Goal: Task Accomplishment & Management: Manage account settings

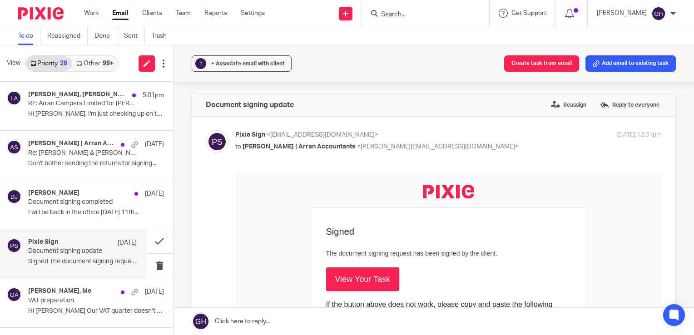
click at [353, 279] on link "View Your Task" at bounding box center [362, 279] width 73 height 24
click at [340, 271] on link "View Your Task" at bounding box center [362, 279] width 73 height 24
click at [69, 202] on p "Document signing completed" at bounding box center [71, 202] width 87 height 8
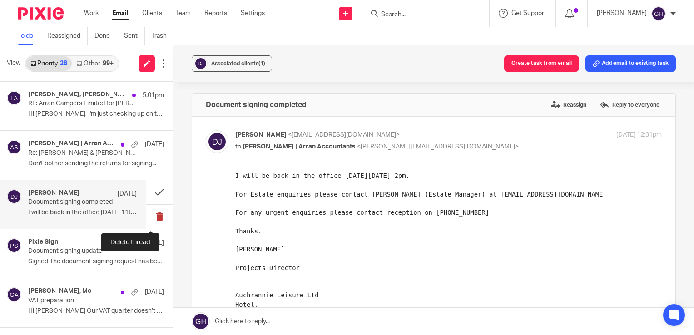
click at [150, 214] on button at bounding box center [159, 217] width 27 height 24
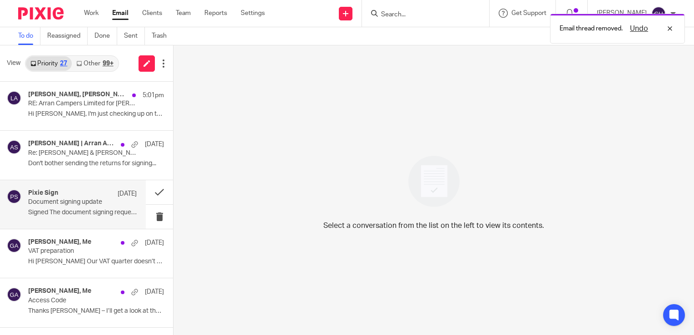
click at [67, 200] on p "Document signing update" at bounding box center [71, 202] width 87 height 8
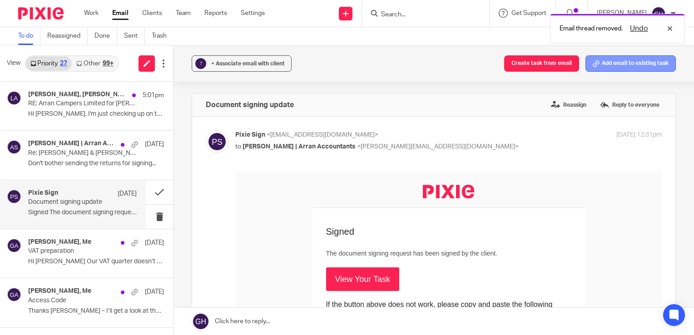
click at [636, 64] on button "Add email to existing task" at bounding box center [630, 63] width 90 height 16
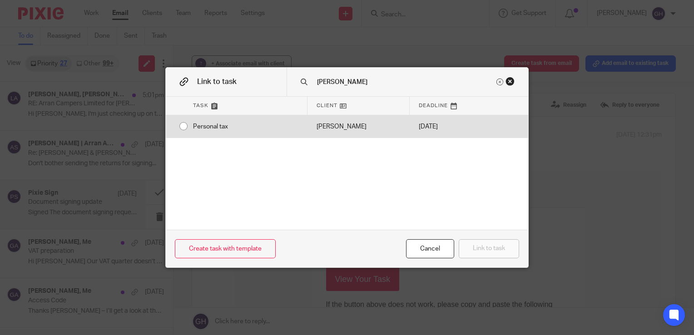
type input "david"
click at [179, 124] on input "radio" at bounding box center [183, 126] width 17 height 17
radio input "false"
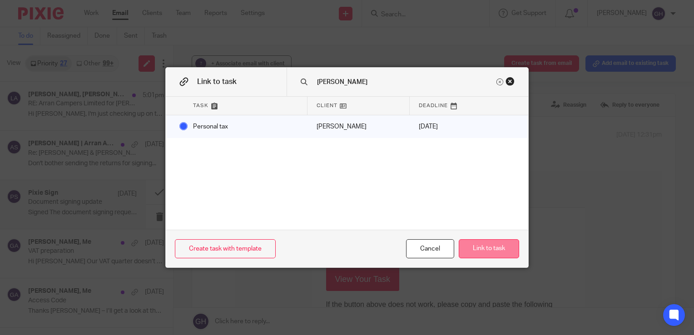
click at [504, 248] on button "Link to task" at bounding box center [489, 249] width 60 height 20
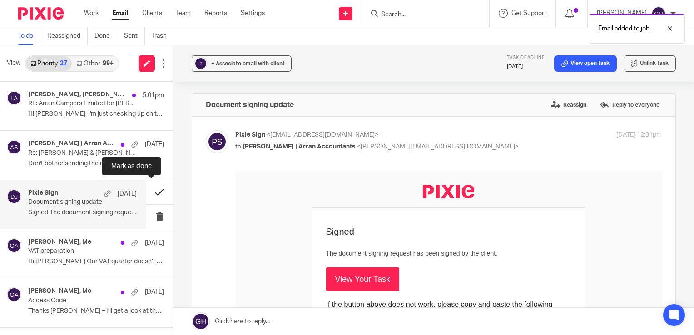
click at [150, 192] on button at bounding box center [159, 192] width 27 height 24
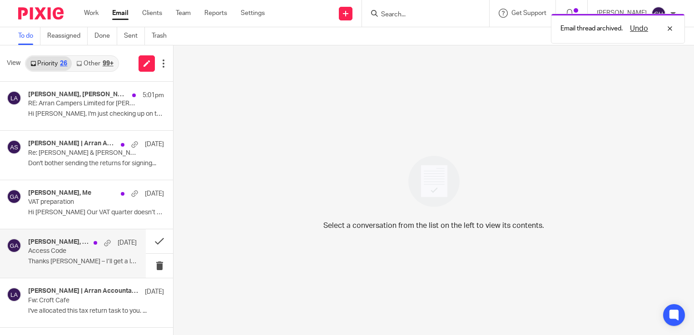
click at [82, 265] on p "Thanks Gail – I’ll get a look at that in the..." at bounding box center [82, 262] width 109 height 8
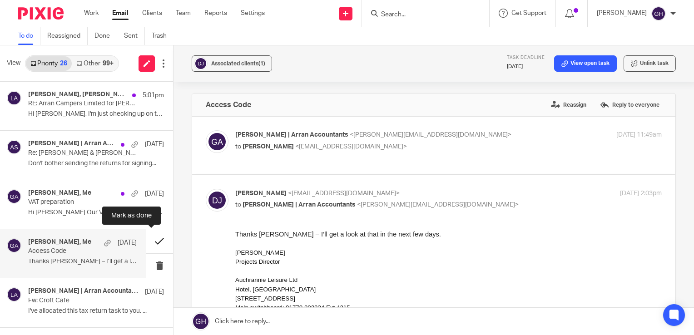
click at [153, 239] on button at bounding box center [159, 241] width 27 height 24
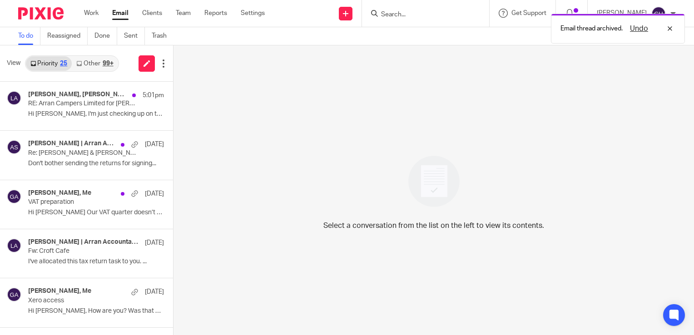
click at [99, 62] on link "Other 99+" at bounding box center [95, 63] width 46 height 15
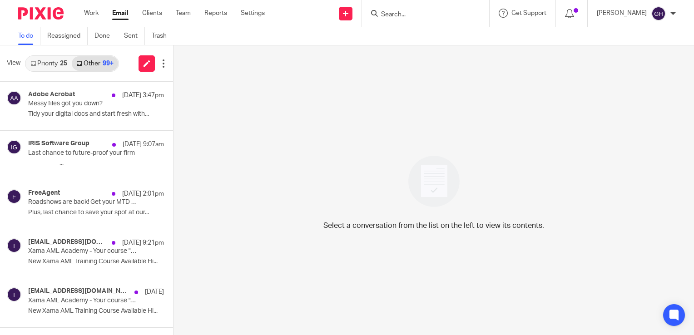
click at [94, 8] on div "Work Email Clients Team Reports Settings Work Email Clients Team Reports Settin…" at bounding box center [176, 13] width 203 height 27
click at [93, 14] on link "Work" at bounding box center [91, 13] width 15 height 9
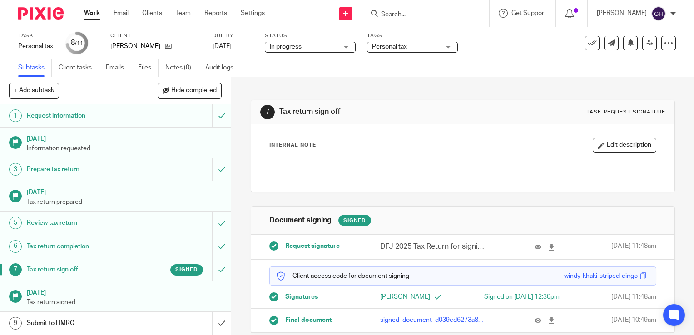
scroll to position [15, 0]
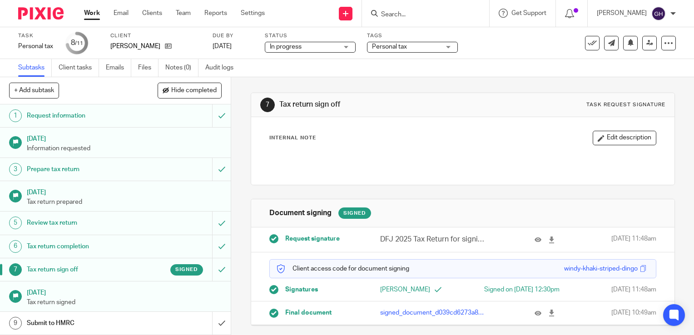
click at [435, 314] on p "signed_document_d039cd6273a84b20bf83328b3c947308.pdf" at bounding box center [432, 312] width 105 height 9
click at [548, 313] on icon at bounding box center [551, 313] width 7 height 7
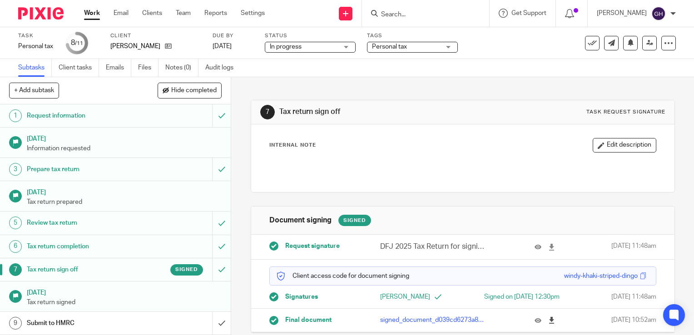
click at [548, 324] on icon at bounding box center [551, 320] width 7 height 7
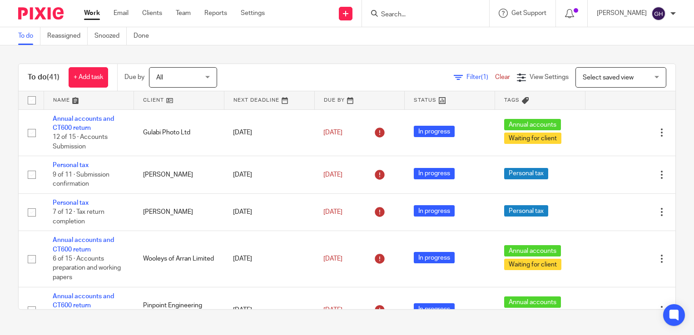
click at [125, 12] on link "Email" at bounding box center [120, 13] width 15 height 9
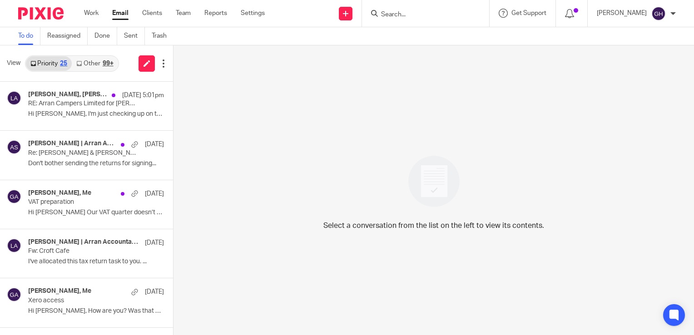
click at [89, 63] on link "Other 99+" at bounding box center [95, 63] width 46 height 15
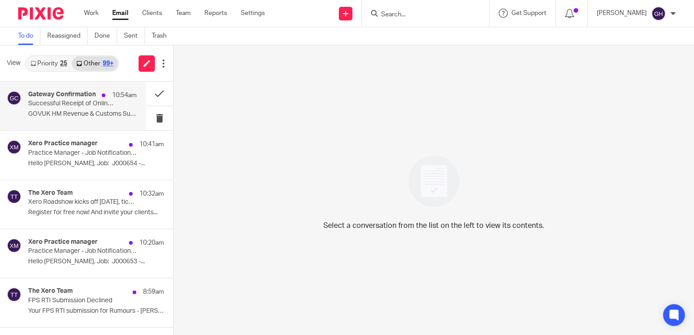
click at [71, 113] on p "GOVUK HM Revenue & Customs Successful..." at bounding box center [82, 114] width 109 height 8
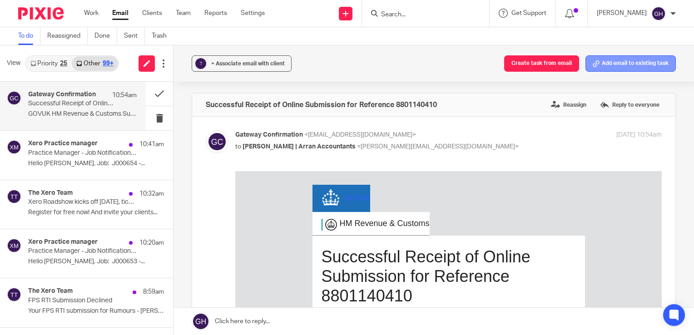
click at [617, 59] on button "Add email to existing task" at bounding box center [630, 63] width 90 height 16
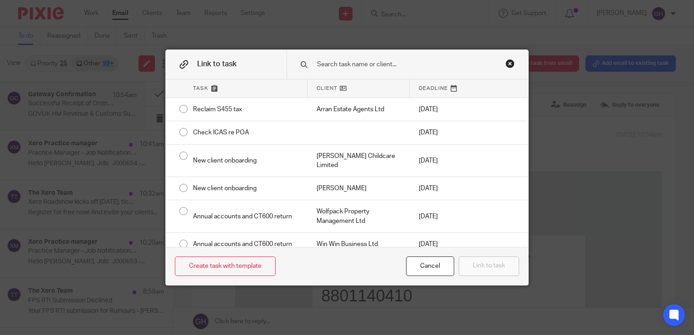
click at [327, 66] on input "text" at bounding box center [405, 64] width 178 height 10
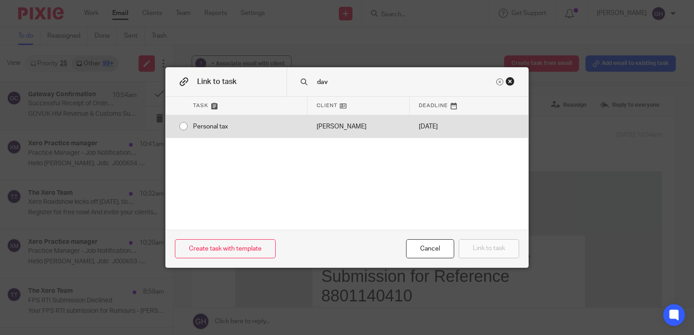
type input "dav"
click at [184, 124] on div "Personal tax" at bounding box center [245, 126] width 123 height 23
radio input "true"
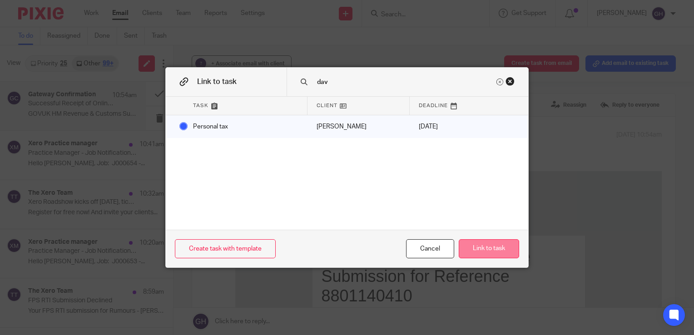
click at [495, 250] on button "Link to task" at bounding box center [489, 249] width 60 height 20
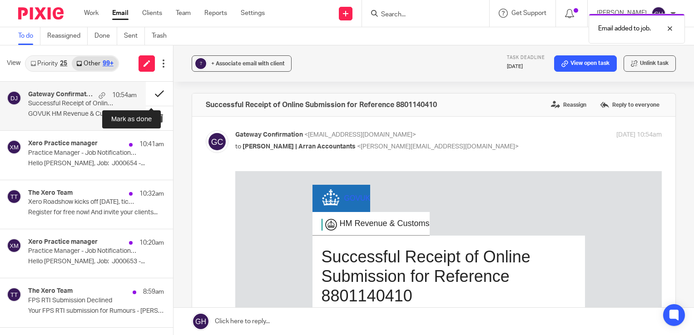
click at [149, 90] on button at bounding box center [159, 94] width 27 height 24
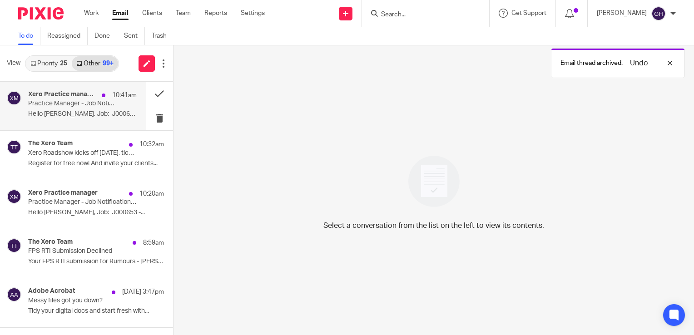
click at [69, 118] on p "Hello Gail Hughes, Job: J000654 -..." at bounding box center [82, 114] width 109 height 8
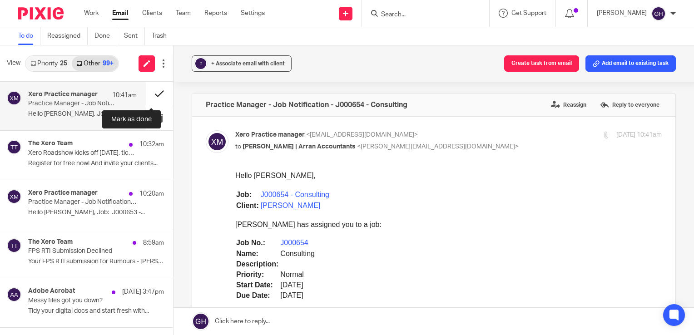
click at [151, 97] on button at bounding box center [159, 94] width 27 height 24
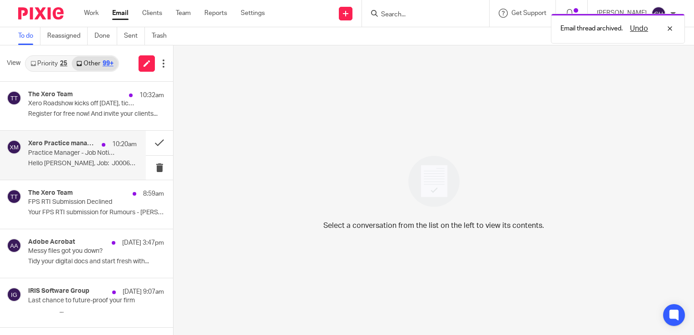
click at [80, 155] on p "Practice Manager - Job Notification - J000653 - Consulting" at bounding box center [71, 153] width 87 height 8
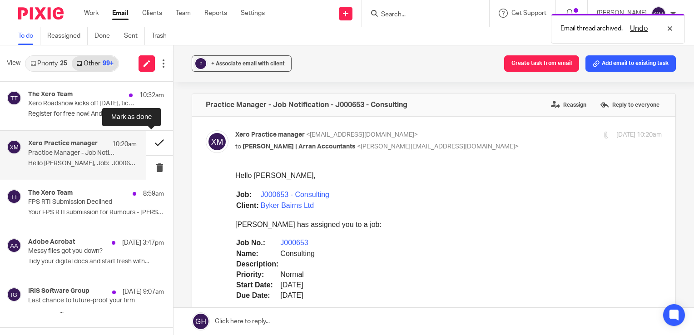
click at [152, 143] on button at bounding box center [159, 143] width 27 height 24
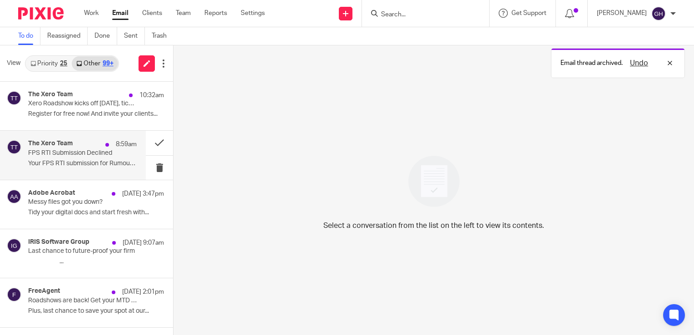
click at [70, 163] on p "Your FPS RTI submission for Rumours - Lewis..." at bounding box center [82, 164] width 109 height 8
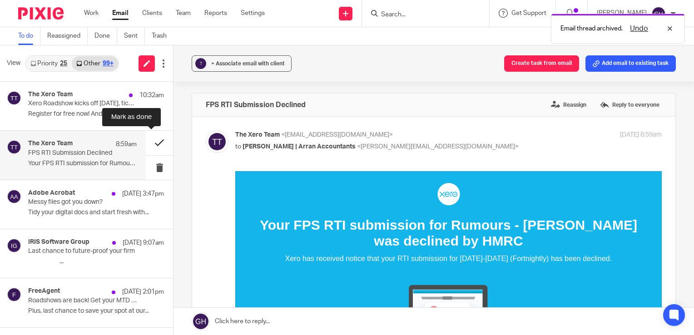
click at [151, 146] on button at bounding box center [159, 143] width 27 height 24
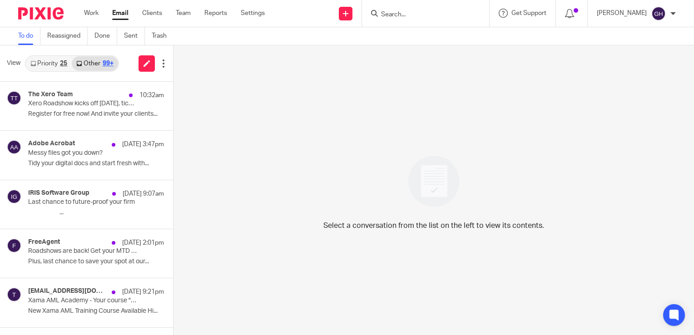
click at [45, 63] on link "Priority 25" at bounding box center [49, 63] width 46 height 15
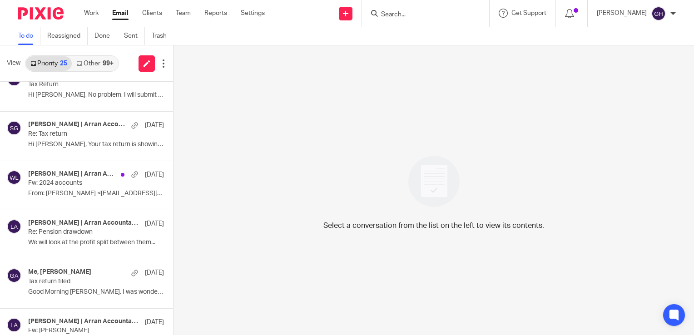
scroll to position [416, 0]
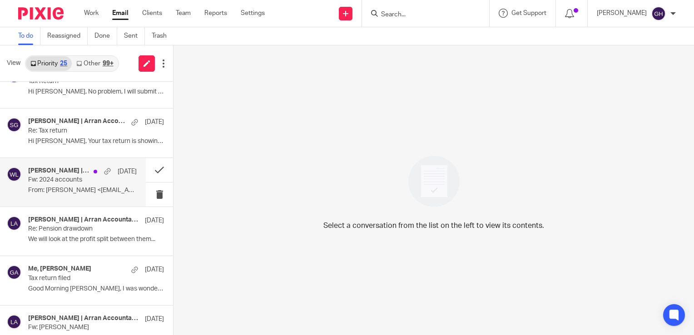
click at [58, 189] on p "From: Wooley's <info@wooleys.co.uk>..." at bounding box center [82, 191] width 109 height 8
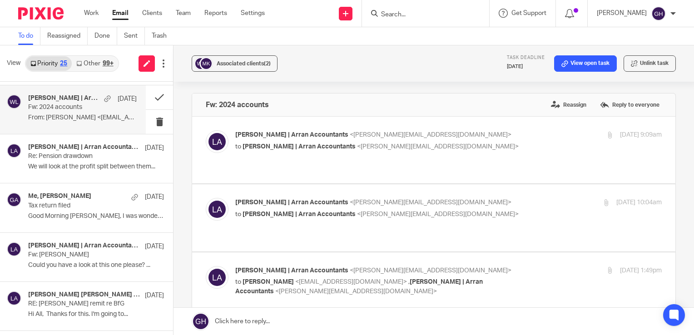
scroll to position [492, 0]
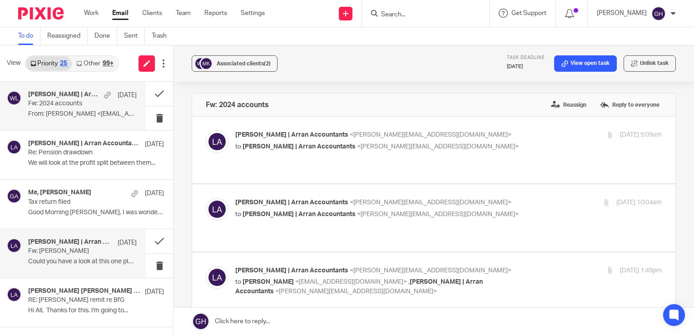
click at [72, 255] on div "Lorna | Arran Accountants 6 May Fw: Mackenzie Crofts Could you have a look at t…" at bounding box center [82, 253] width 109 height 30
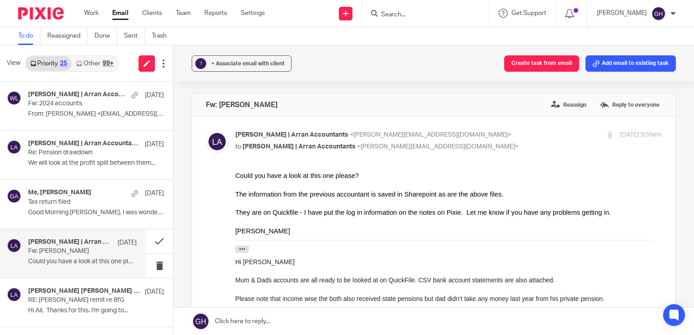
scroll to position [0, 0]
click at [628, 64] on button "Add email to existing task" at bounding box center [630, 63] width 90 height 16
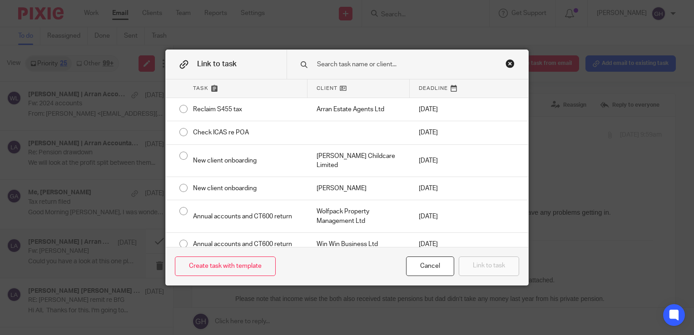
click at [361, 60] on input "text" at bounding box center [405, 64] width 178 height 10
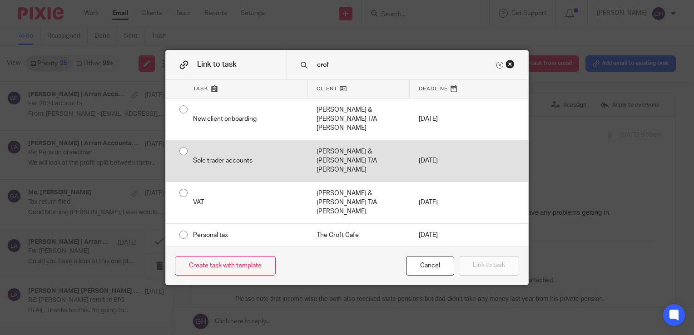
type input "crof"
click at [179, 155] on input "radio" at bounding box center [183, 151] width 17 height 17
radio input "false"
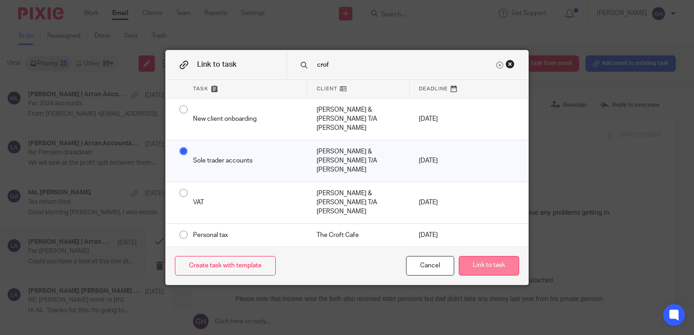
click at [494, 256] on button "Link to task" at bounding box center [489, 266] width 60 height 20
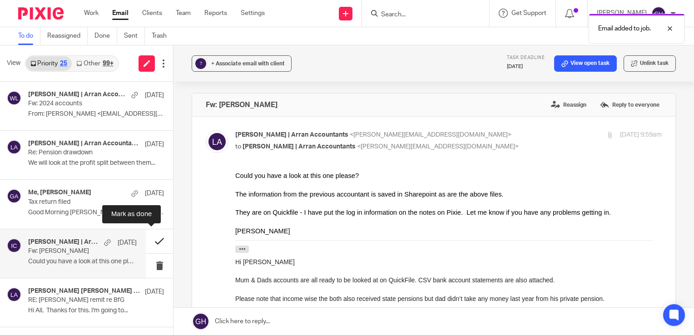
click at [147, 238] on button at bounding box center [159, 241] width 27 height 24
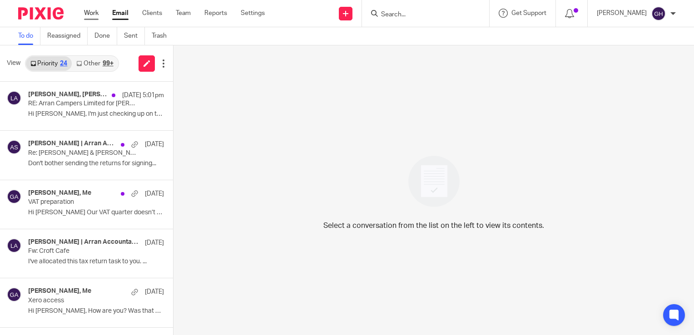
click at [91, 14] on link "Work" at bounding box center [91, 13] width 15 height 9
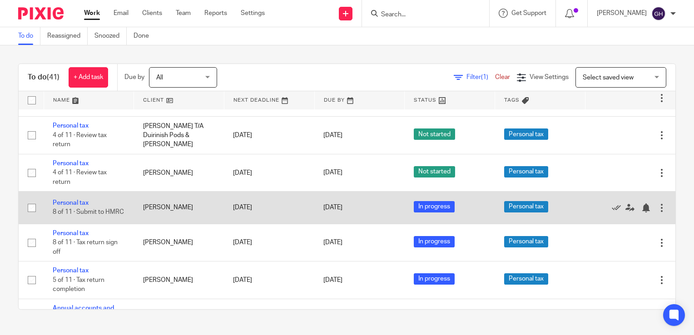
scroll to position [1376, 0]
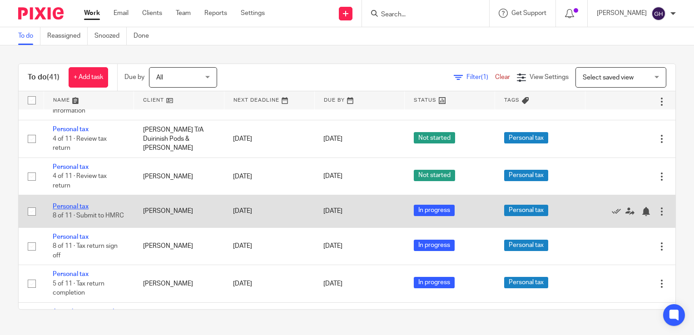
click at [78, 210] on link "Personal tax" at bounding box center [71, 206] width 36 height 6
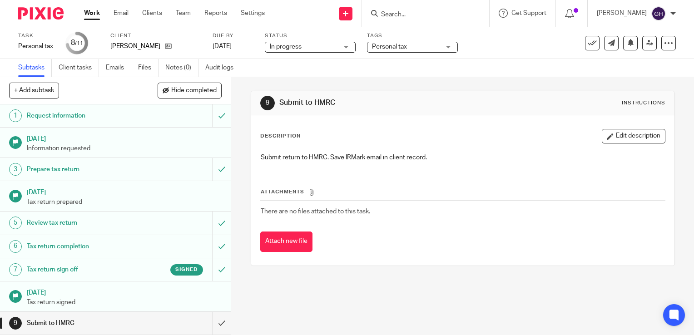
scroll to position [54, 0]
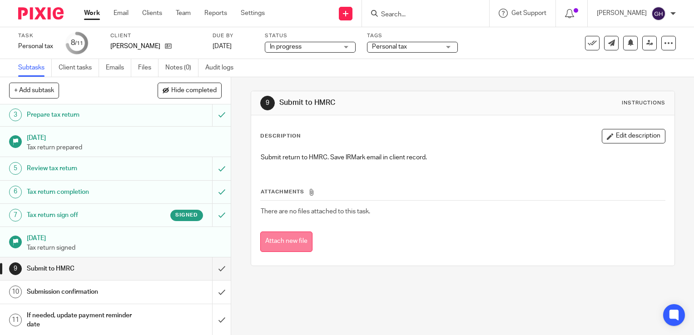
click at [278, 245] on button "Attach new file" at bounding box center [286, 242] width 52 height 20
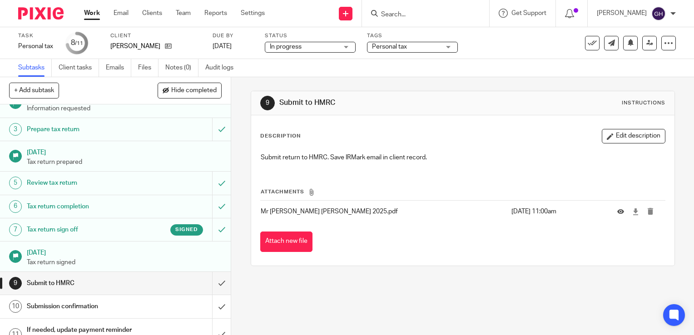
scroll to position [54, 0]
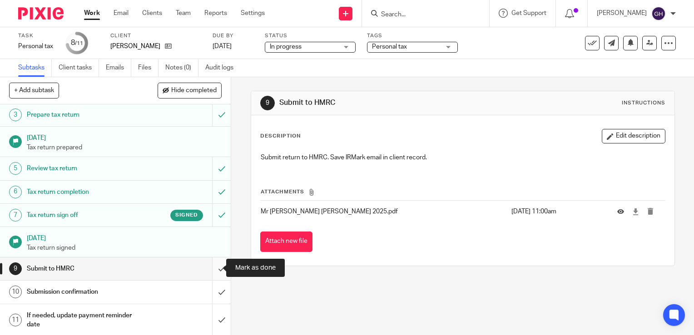
click at [213, 266] on input "submit" at bounding box center [115, 268] width 231 height 23
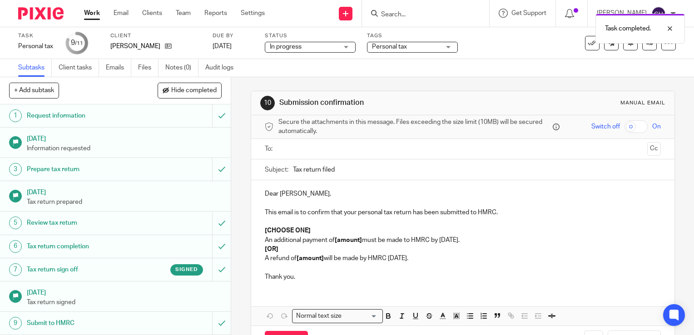
scroll to position [54, 0]
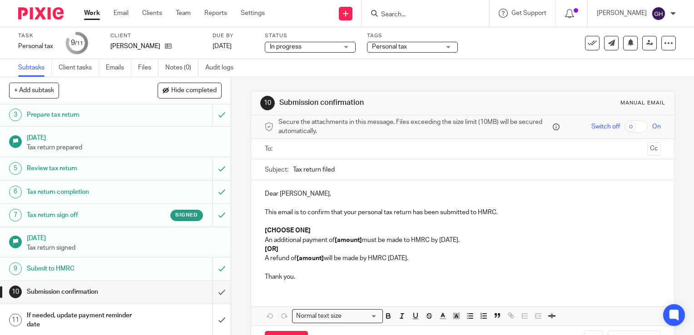
click at [89, 13] on link "Work" at bounding box center [92, 13] width 16 height 9
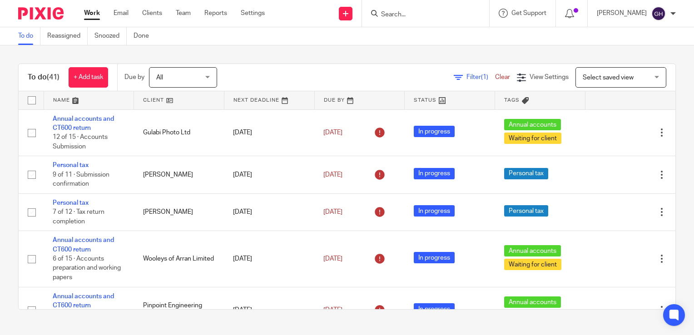
click at [431, 16] on input "Search" at bounding box center [421, 15] width 82 height 8
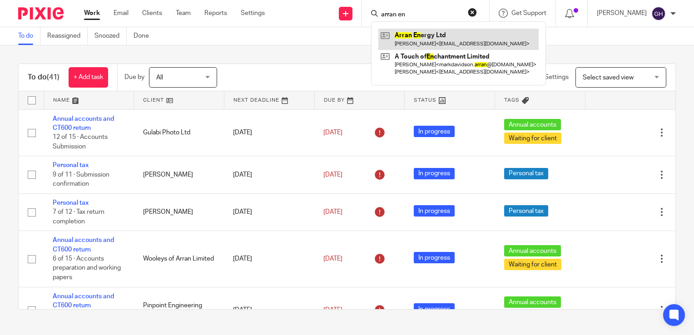
type input "arran en"
click at [462, 44] on link at bounding box center [458, 39] width 160 height 21
